Goal: Navigation & Orientation: Find specific page/section

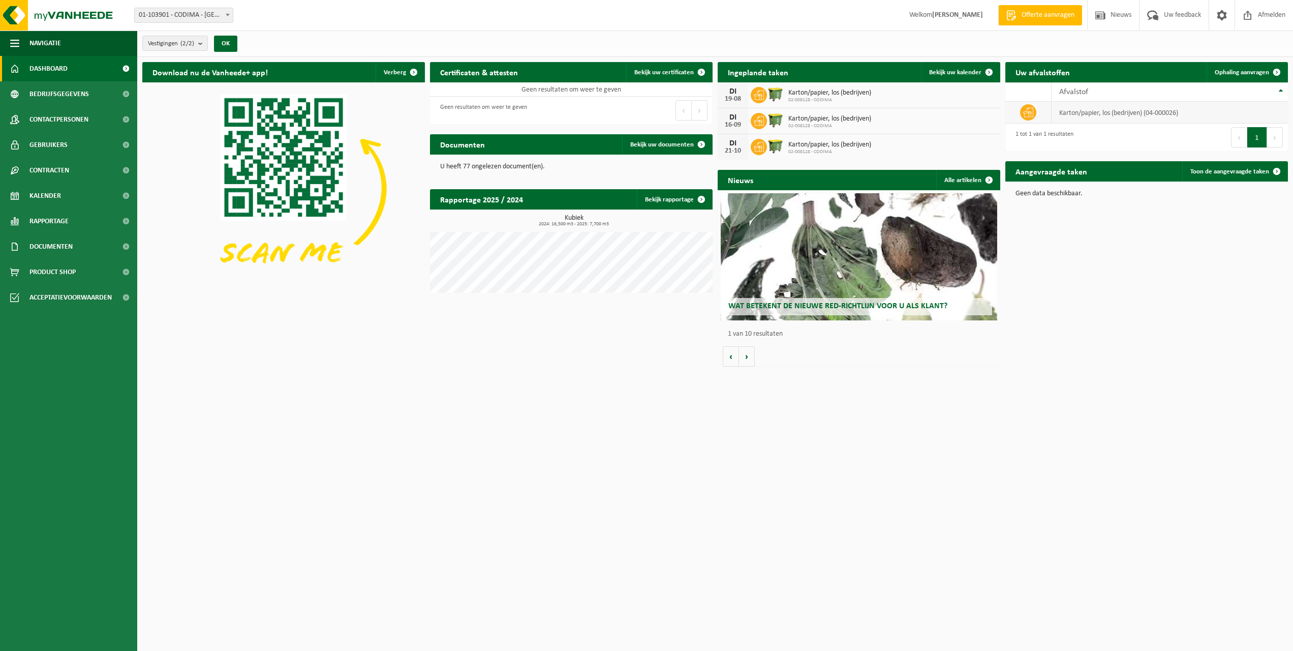
click at [1131, 111] on td "karton/papier, los (bedrijven) (04-000026)" at bounding box center [1170, 113] width 236 height 22
click at [825, 93] on span "Karton/papier, los (bedrijven)" at bounding box center [829, 93] width 83 height 8
click at [484, 166] on p "U heeft 77 ongelezen document(en)." at bounding box center [571, 166] width 262 height 7
click at [702, 148] on span at bounding box center [701, 144] width 20 height 20
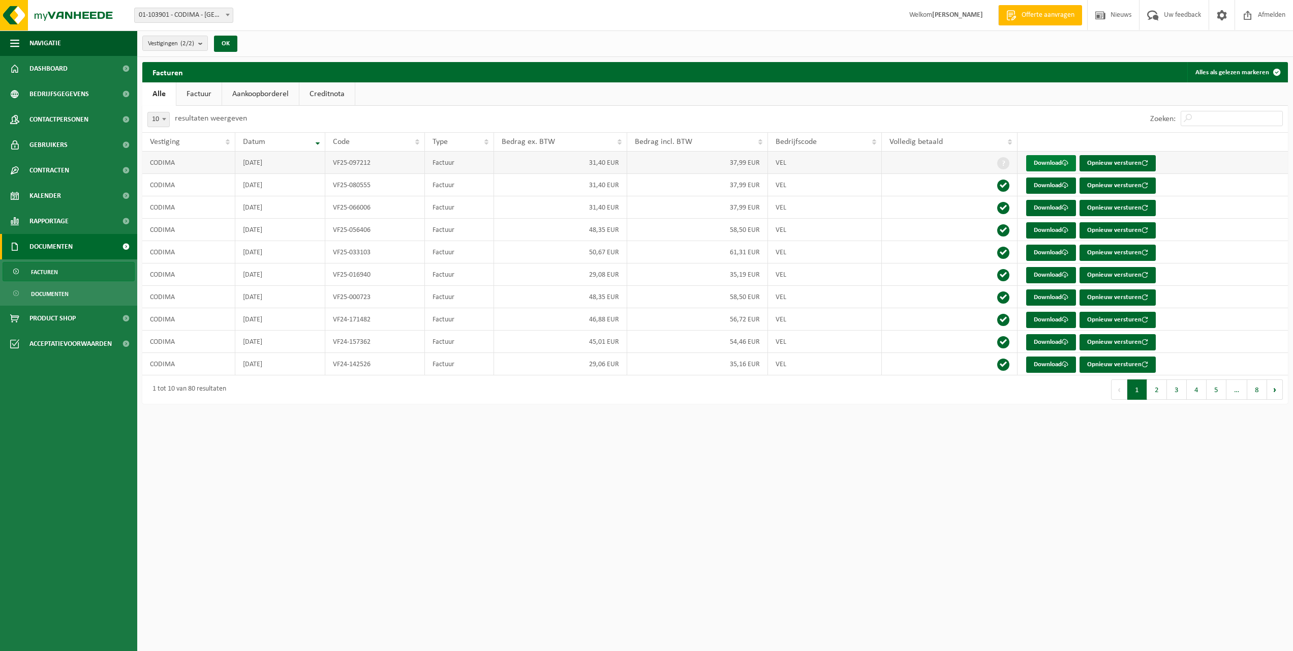
click at [1054, 165] on link "Download" at bounding box center [1051, 163] width 50 height 16
click at [57, 194] on span "Kalender" at bounding box center [45, 195] width 32 height 25
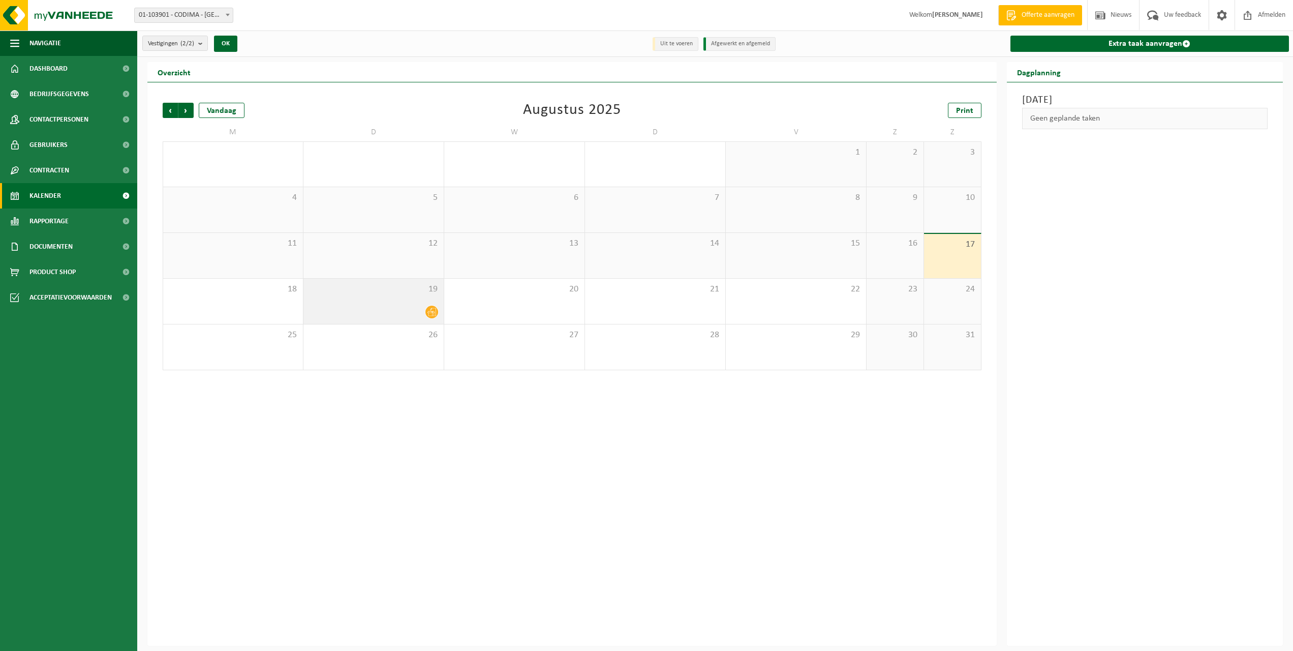
click at [434, 314] on icon at bounding box center [431, 312] width 9 height 9
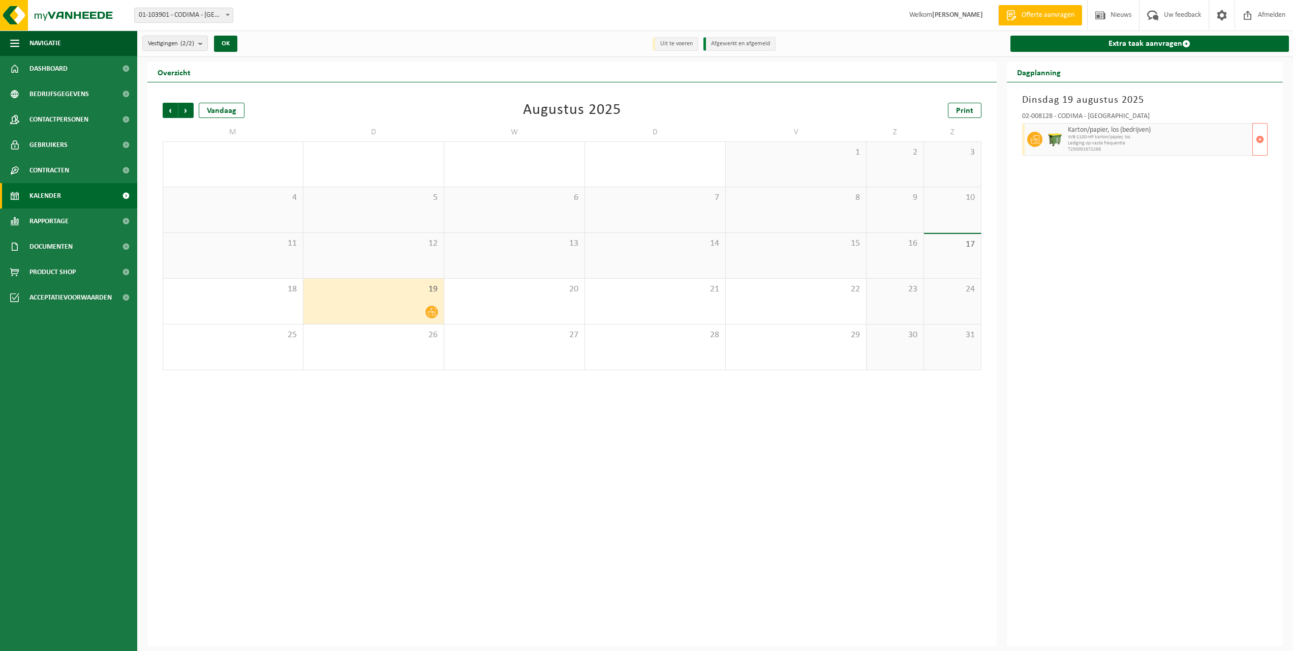
click at [1104, 148] on span "T250001672268" at bounding box center [1159, 149] width 182 height 6
click at [1096, 134] on span "WB-1100-HP karton/papier, los" at bounding box center [1159, 137] width 182 height 6
click at [1101, 346] on div "Dinsdag 19 augustus 2025 02-008128 - CODIMA - GENT Karton/papier, los (bedrijve…" at bounding box center [1145, 363] width 277 height 563
click at [1120, 16] on span "Nieuws" at bounding box center [1121, 15] width 26 height 30
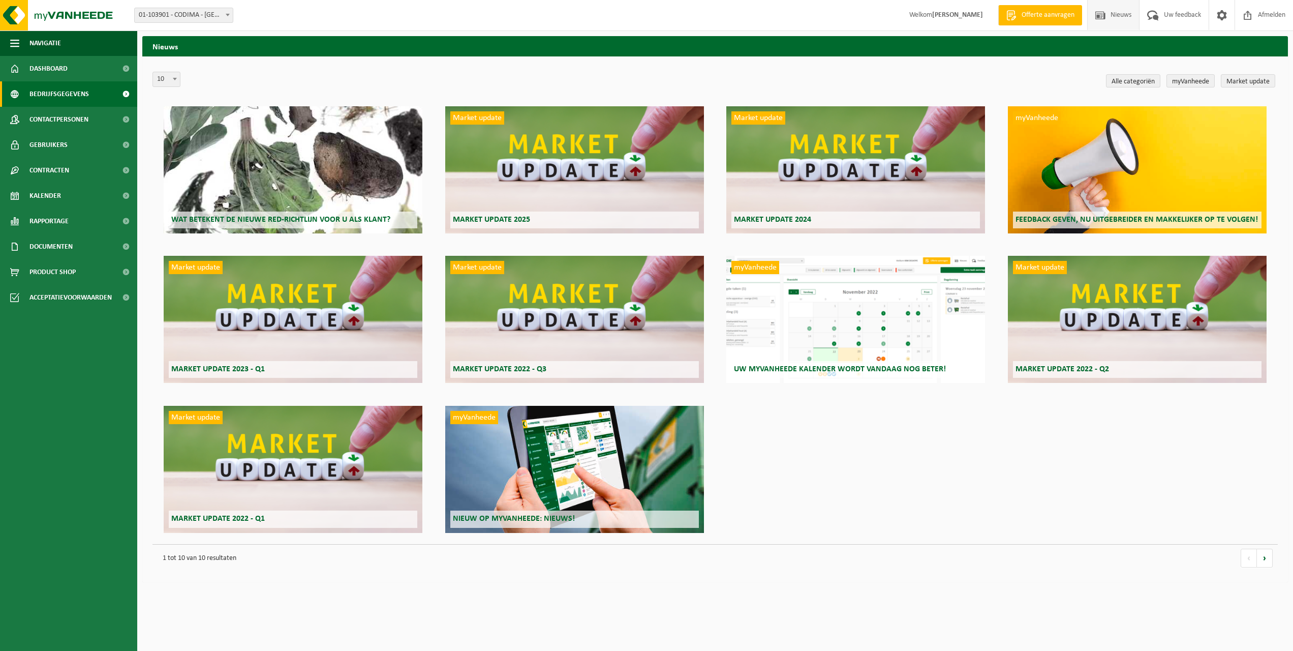
click at [59, 96] on span "Bedrijfsgegevens" at bounding box center [58, 93] width 59 height 25
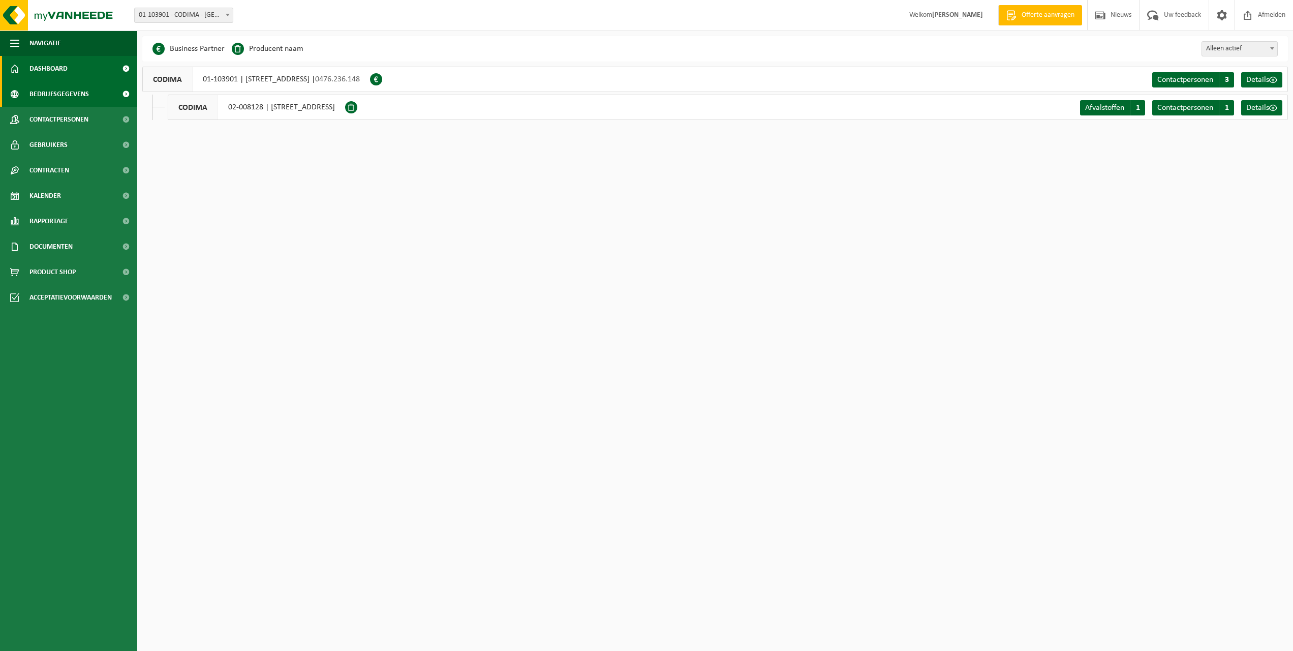
click at [49, 70] on span "Dashboard" at bounding box center [48, 68] width 38 height 25
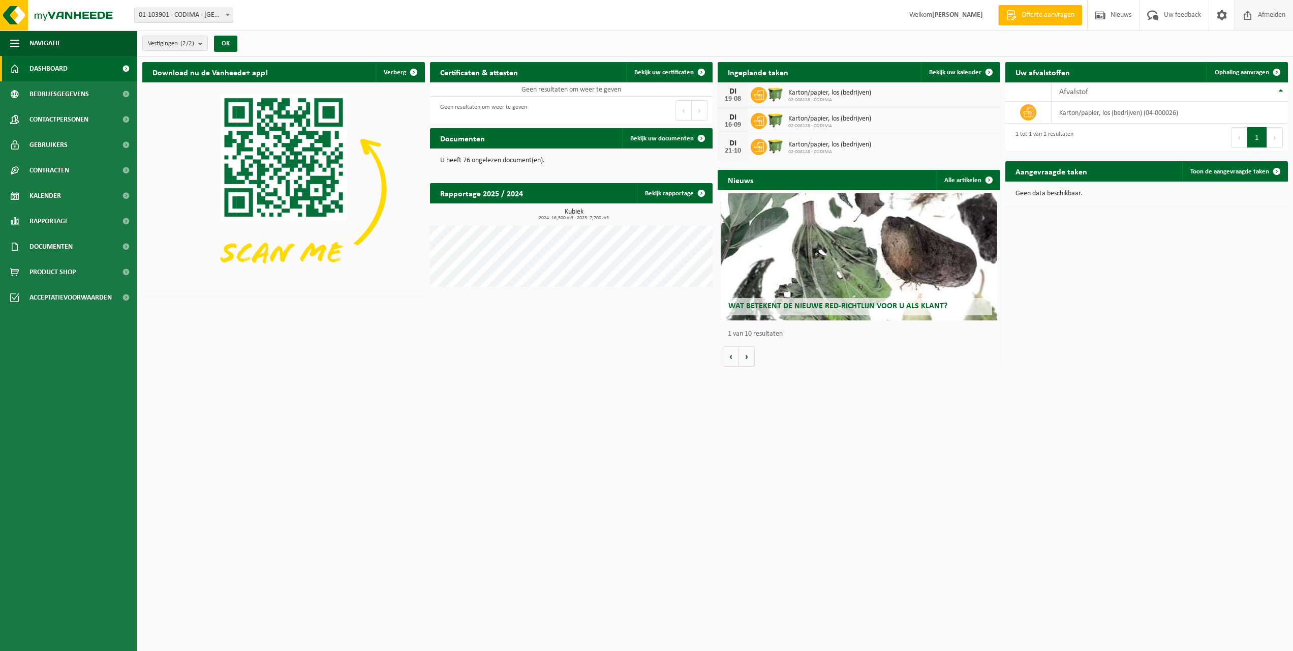
click at [1259, 19] on span "Afmelden" at bounding box center [1271, 15] width 33 height 30
